Goal: Task Accomplishment & Management: Use online tool/utility

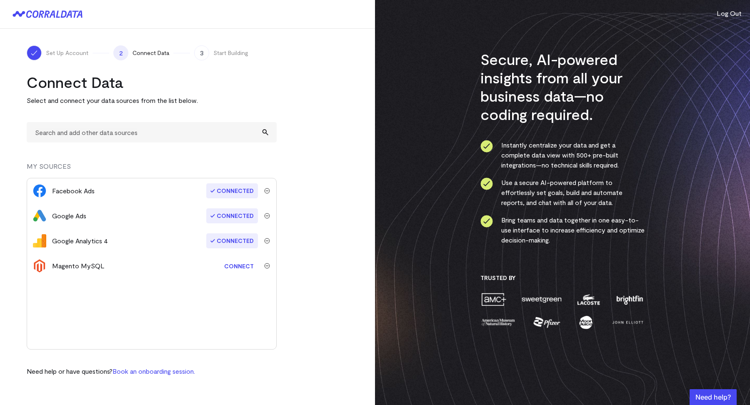
click at [712, 9] on div "Secure, AI-powered insights from all your business data—no coding required. Ins…" at bounding box center [562, 202] width 375 height 405
click at [715, 11] on div "Secure, AI-powered insights from all your business data—no coding required. Ins…" at bounding box center [562, 202] width 375 height 405
click at [719, 11] on button "Log Out" at bounding box center [729, 13] width 25 height 10
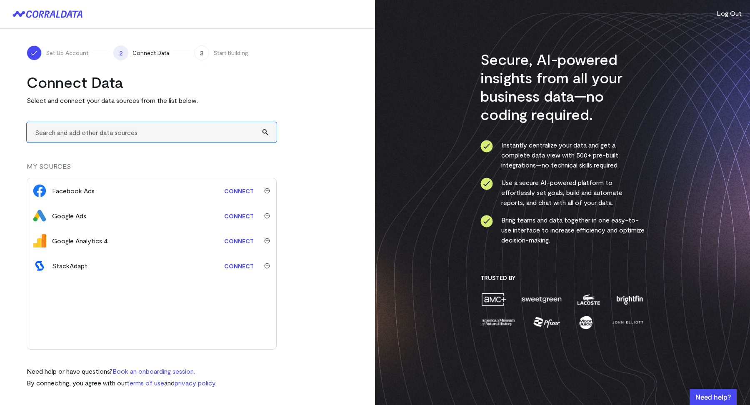
click at [98, 132] on input "text" at bounding box center [152, 132] width 250 height 20
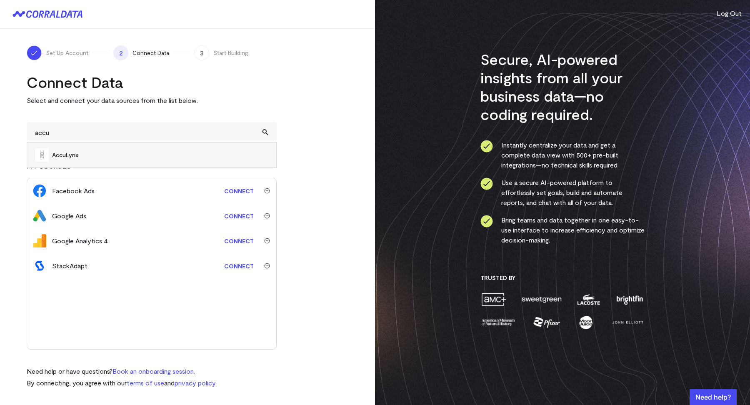
click at [63, 153] on span "AccuLynx" at bounding box center [160, 155] width 216 height 8
type input "AccuLynx"
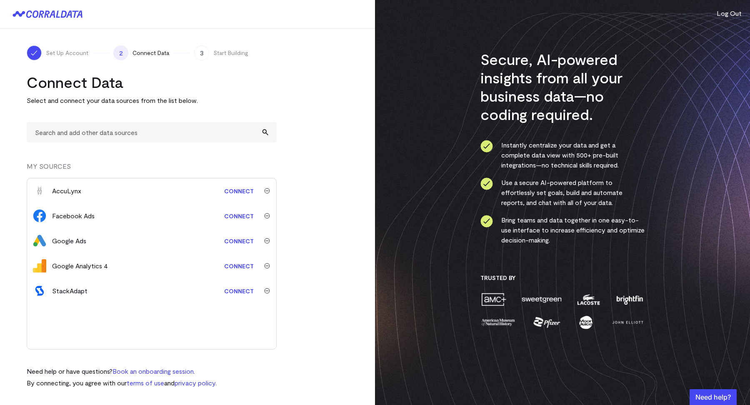
click at [243, 193] on link "Connect" at bounding box center [239, 190] width 38 height 15
click at [234, 194] on link "Connect" at bounding box center [239, 190] width 38 height 15
